Goal: Information Seeking & Learning: Learn about a topic

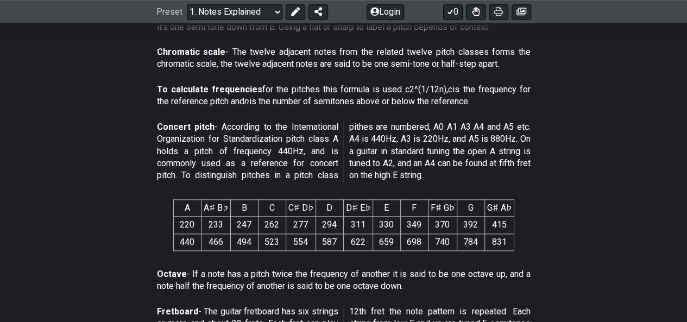
scroll to position [648, 0]
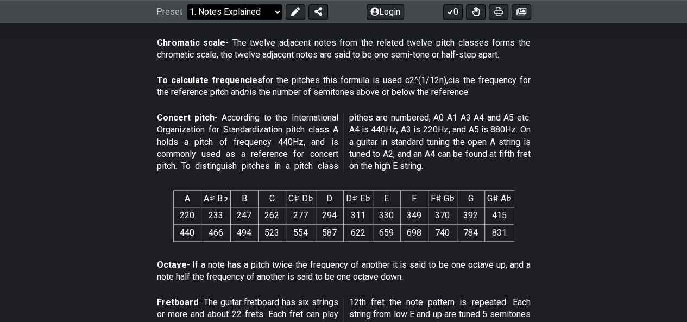
click at [228, 8] on select "Welcome to #fretflip! Initial Preset Custom Preset Minor Pentatonic Major Penta…" at bounding box center [235, 11] width 96 height 15
click at [187, 20] on select "Welcome to #fretflip! Initial Preset Custom Preset Minor Pentatonic Major Penta…" at bounding box center [235, 11] width 96 height 15
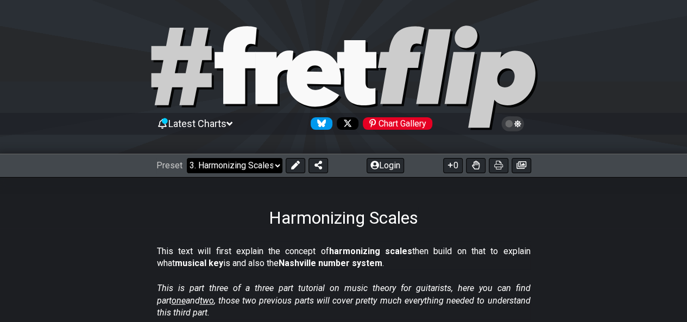
click at [229, 170] on select "Welcome to #fretflip! Initial Preset Custom Preset Minor Pentatonic Major Penta…" at bounding box center [235, 165] width 96 height 15
click at [187, 158] on select "Welcome to #fretflip! Initial Preset Custom Preset Minor Pentatonic Major Penta…" at bounding box center [235, 165] width 96 height 15
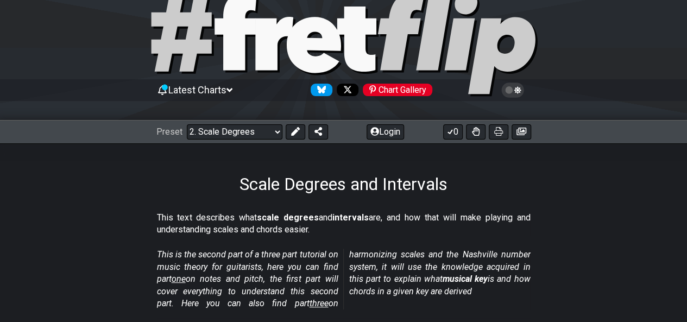
click at [450, 171] on div "Scale Degrees and Intervals" at bounding box center [343, 168] width 687 height 51
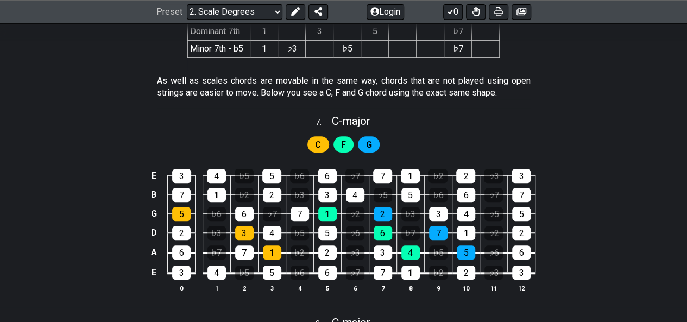
scroll to position [2311, 0]
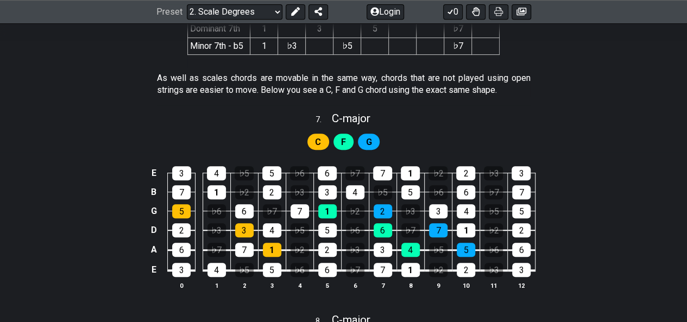
click at [306, 91] on div "As well as scales chords are movable in the same way, chords that are not playe…" at bounding box center [344, 86] width 374 height 37
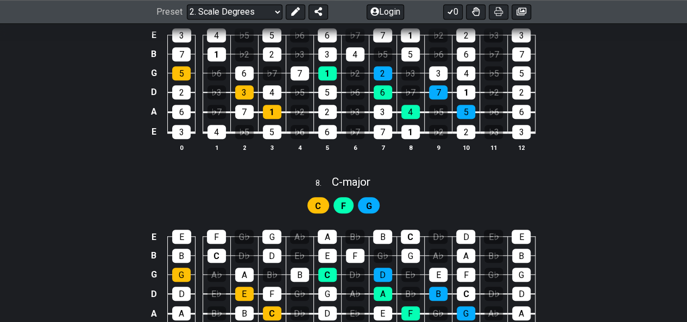
scroll to position [2490, 0]
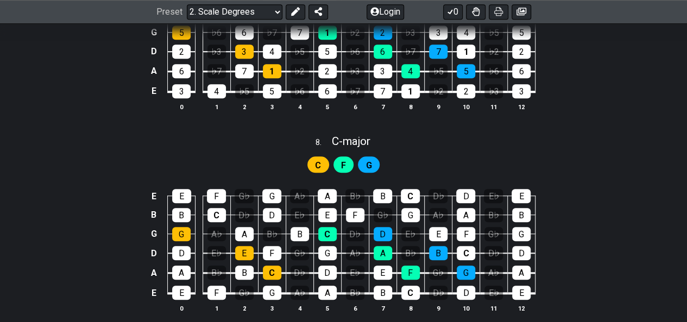
click at [321, 159] on div "C" at bounding box center [318, 164] width 22 height 16
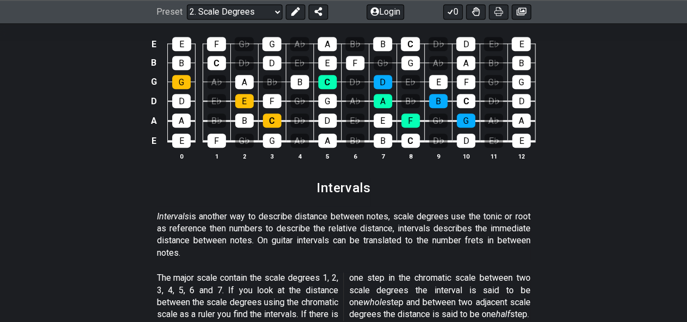
scroll to position [2609, 0]
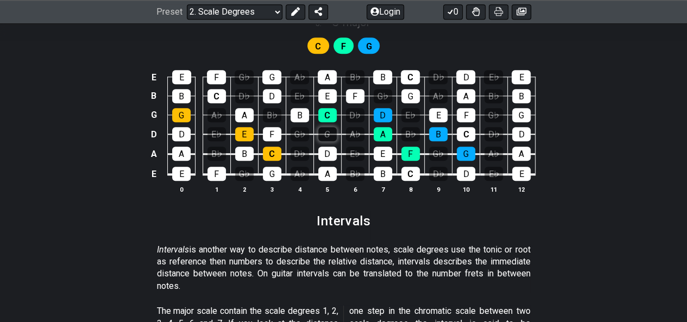
click at [326, 127] on div "G" at bounding box center [327, 134] width 18 height 14
click at [328, 132] on div "G" at bounding box center [327, 134] width 18 height 14
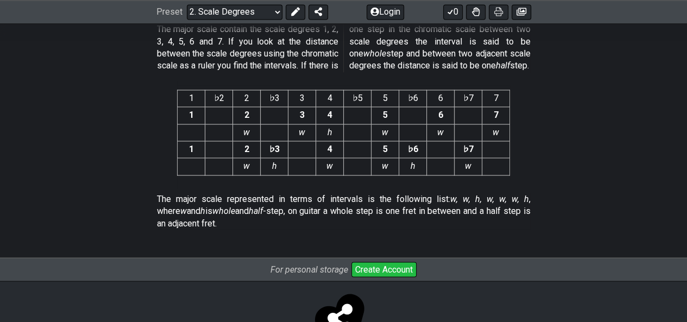
scroll to position [2884, 0]
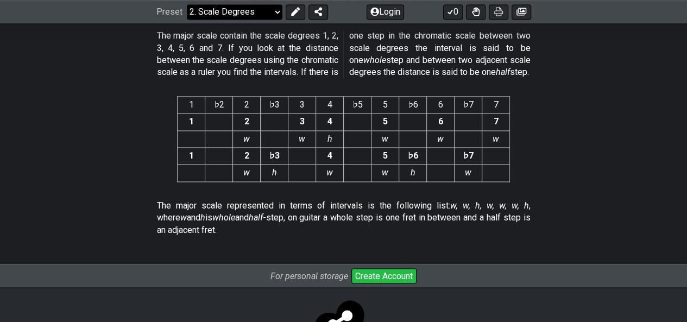
click at [274, 9] on select "Welcome to #fretflip! Initial Preset Custom Preset Minor Pentatonic Major Penta…" at bounding box center [235, 11] width 96 height 15
click at [187, 4] on select "Welcome to #fretflip! Initial Preset Custom Preset Minor Pentatonic Major Penta…" at bounding box center [235, 11] width 96 height 15
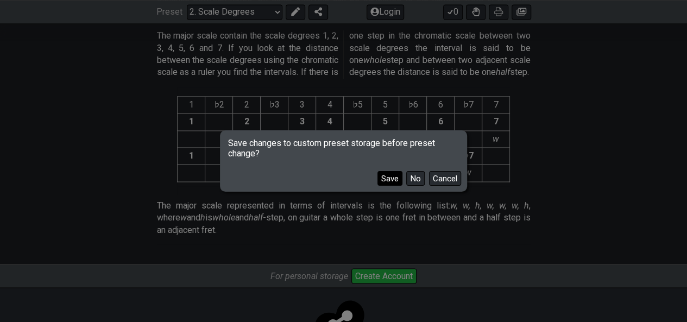
click at [387, 184] on button "Save" at bounding box center [389, 178] width 25 height 15
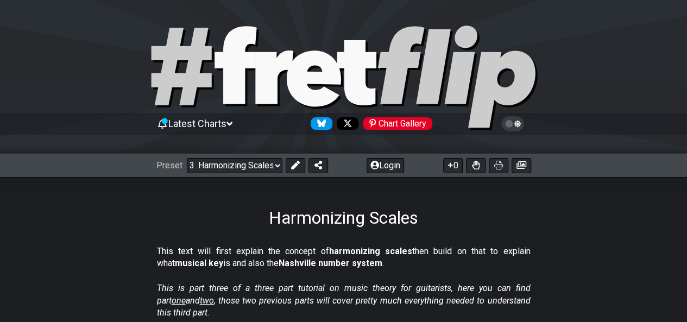
click at [346, 75] on icon at bounding box center [356, 72] width 39 height 65
select select "/welcome"
select select "C"
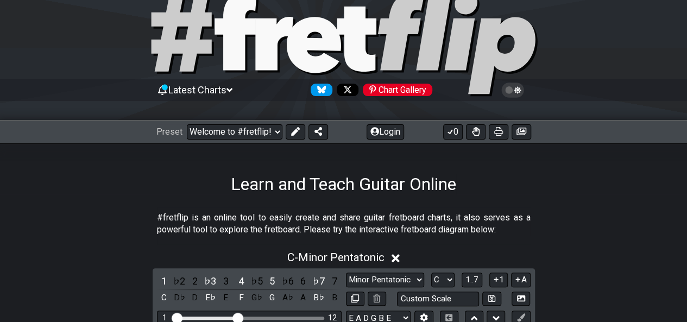
scroll to position [22, 0]
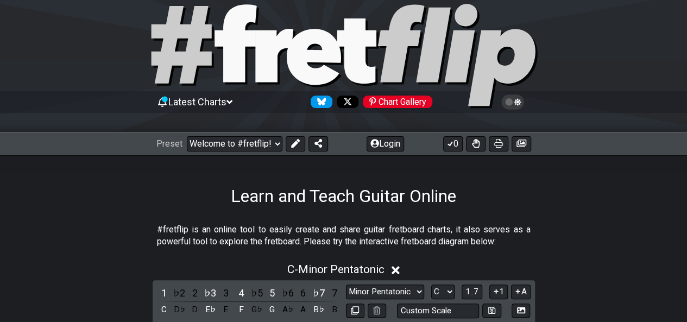
click at [218, 96] on span "Latest Charts" at bounding box center [197, 101] width 58 height 11
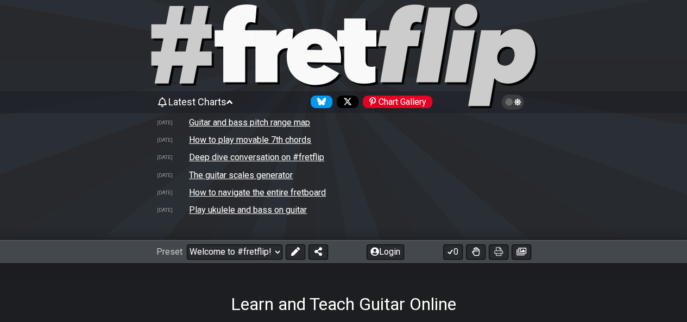
click at [218, 96] on span "Latest Charts" at bounding box center [197, 101] width 58 height 11
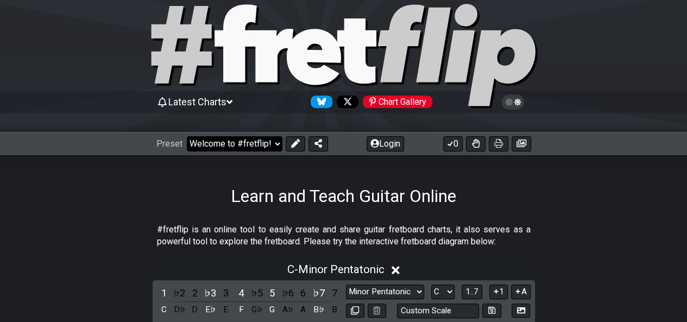
click at [235, 140] on select "Welcome to #fretflip! Initial Preset Scale Degrees and Intervals Minor Pentaton…" at bounding box center [235, 143] width 96 height 15
click at [187, 136] on select "Welcome to #fretflip! Initial Preset Scale Degrees and Intervals Minor Pentaton…" at bounding box center [235, 143] width 96 height 15
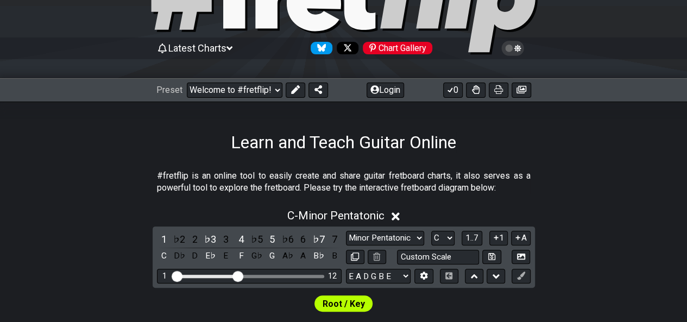
scroll to position [76, 0]
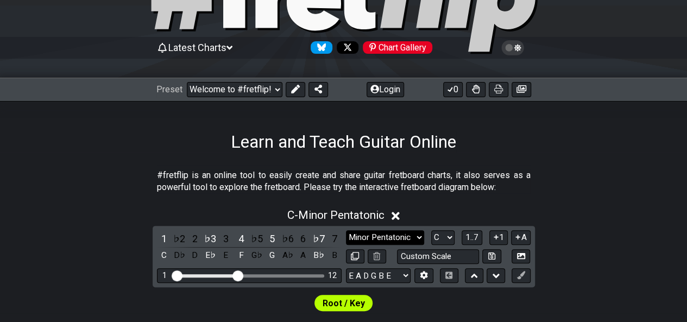
click at [359, 239] on select "Minor Pentatonic Click to edit Minor Pentatonic Major Pentatonic Minor Blues Ma…" at bounding box center [385, 237] width 78 height 15
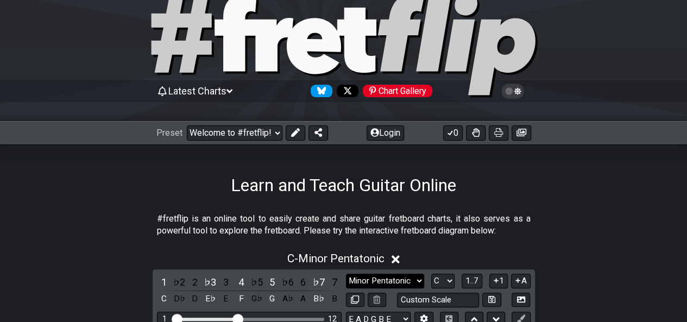
scroll to position [0, 0]
